Goal: Task Accomplishment & Management: Manage account settings

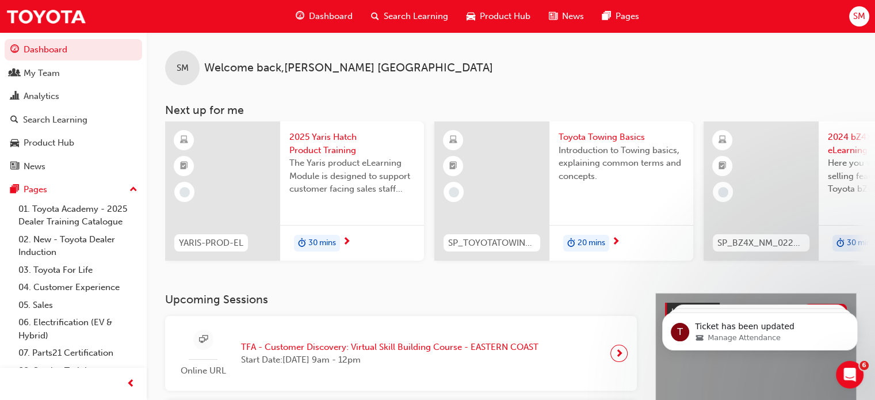
click at [418, 16] on span "Search Learning" at bounding box center [416, 16] width 64 height 13
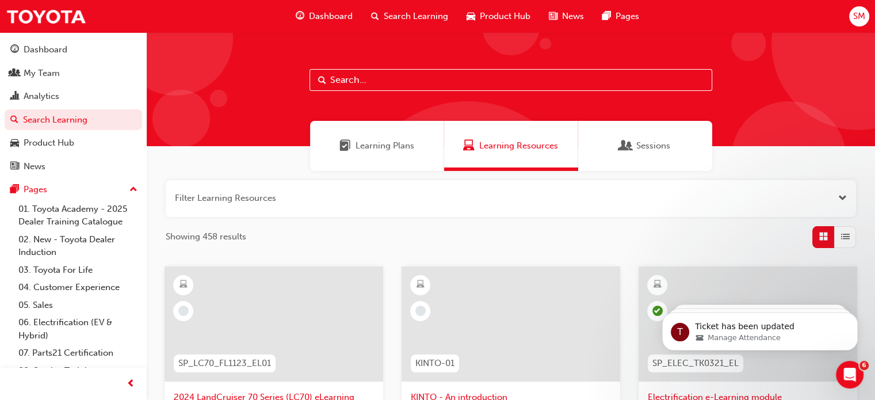
click at [413, 86] on input "text" at bounding box center [511, 80] width 403 height 22
click at [621, 131] on div "Sessions" at bounding box center [645, 146] width 134 height 50
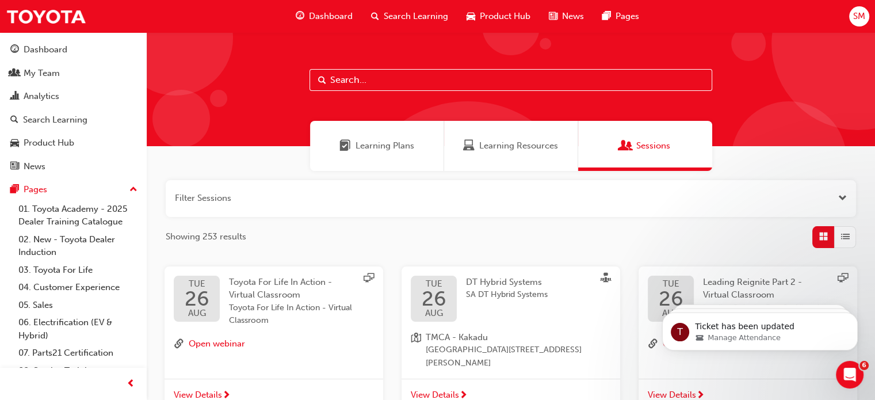
click at [465, 82] on input "text" at bounding box center [511, 80] width 403 height 22
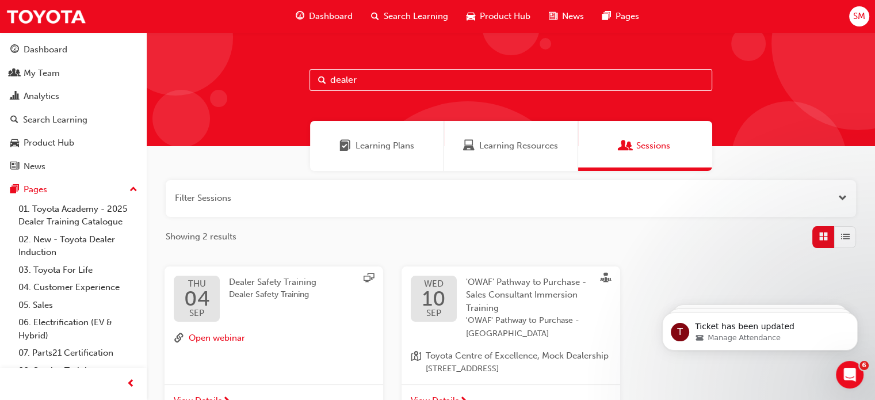
type input "dealer"
click at [270, 312] on div "Dealer Safety Training Dealer Safety Training" at bounding box center [282, 299] width 106 height 46
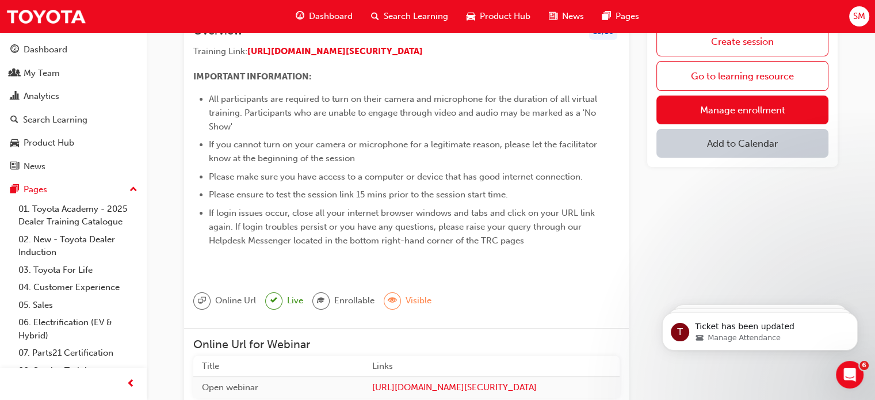
scroll to position [25, 0]
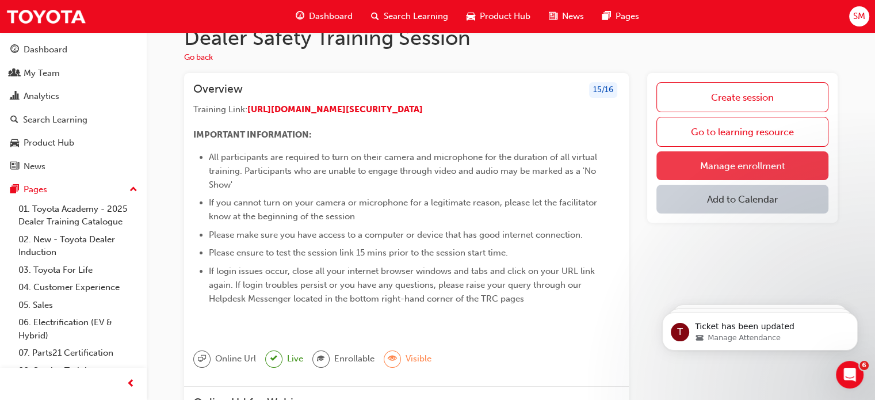
click at [778, 167] on link "Manage enrollment" at bounding box center [743, 165] width 172 height 29
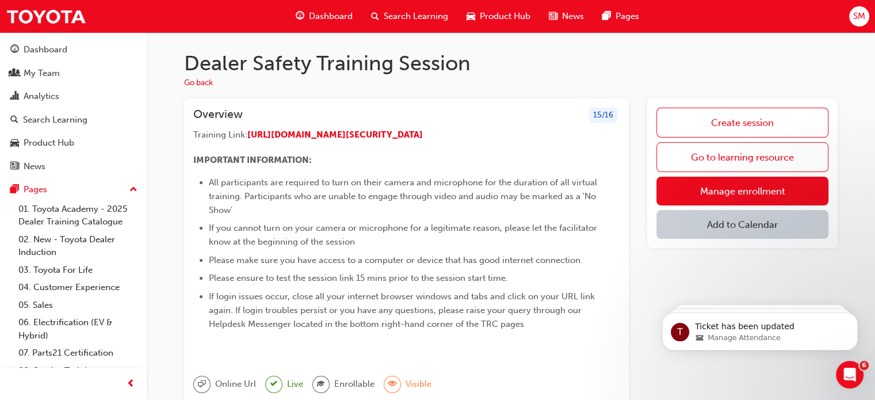
scroll to position [25, 0]
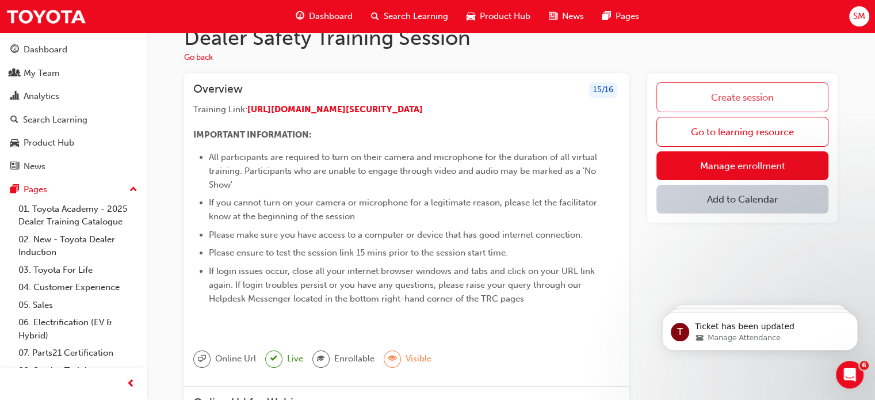
click at [753, 101] on link "Create session" at bounding box center [743, 97] width 172 height 30
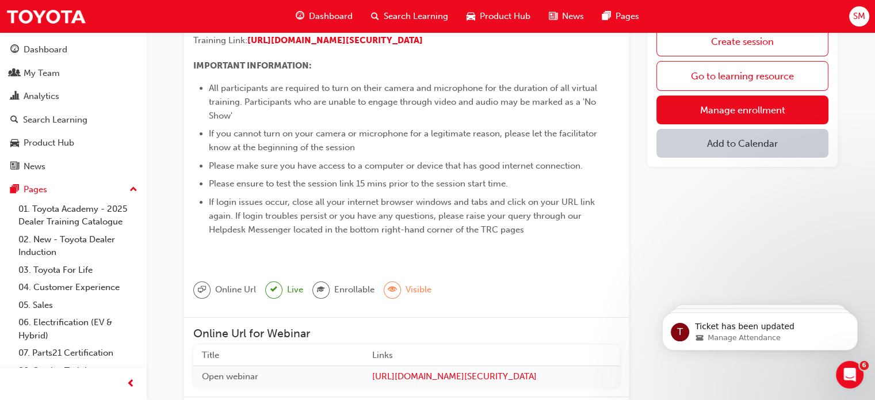
scroll to position [84, 0]
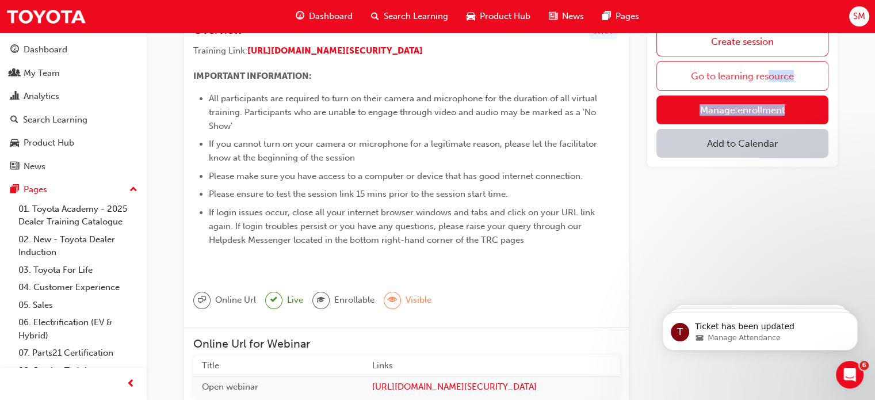
drag, startPoint x: 847, startPoint y: 112, endPoint x: 769, endPoint y: 82, distance: 83.6
click at [769, 82] on div "Dealer Safety Training Session Go back Overview 15 / 16 Training Link: [URL][DO…" at bounding box center [511, 404] width 690 height 874
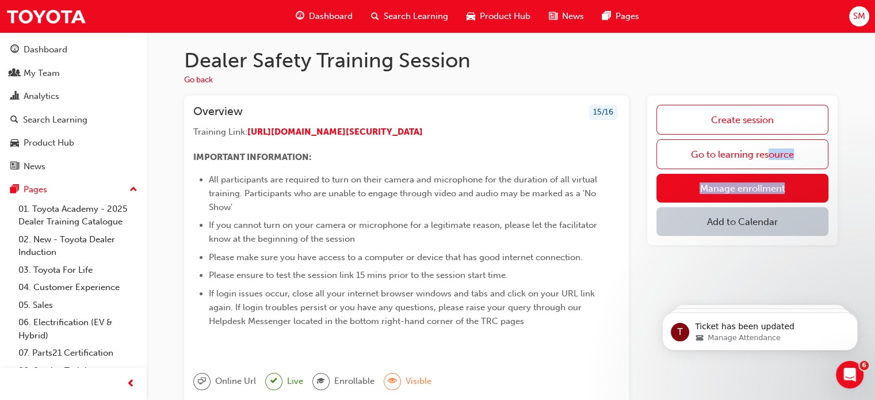
scroll to position [0, 0]
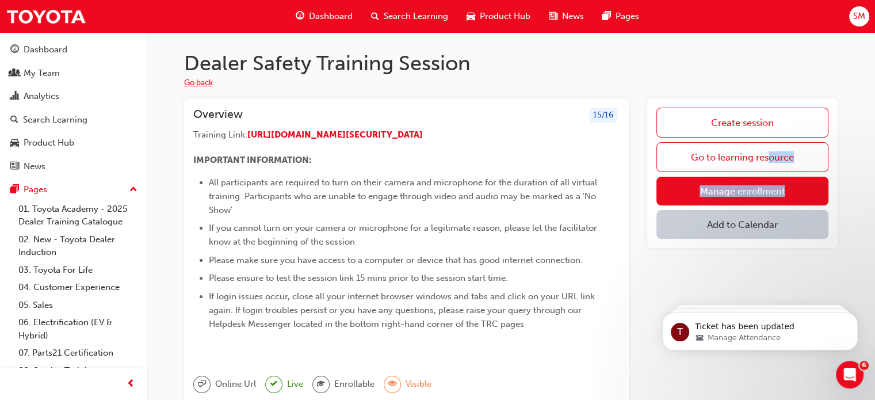
click at [192, 78] on button "Go back" at bounding box center [198, 83] width 29 height 13
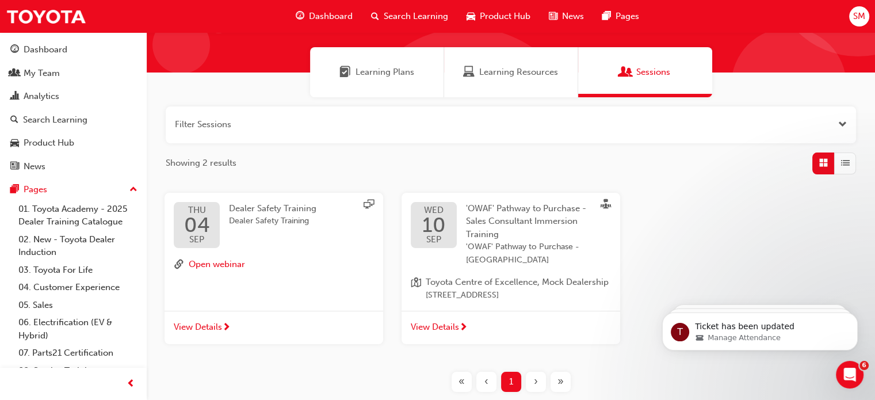
scroll to position [73, 0]
